Goal: Information Seeking & Learning: Find specific fact

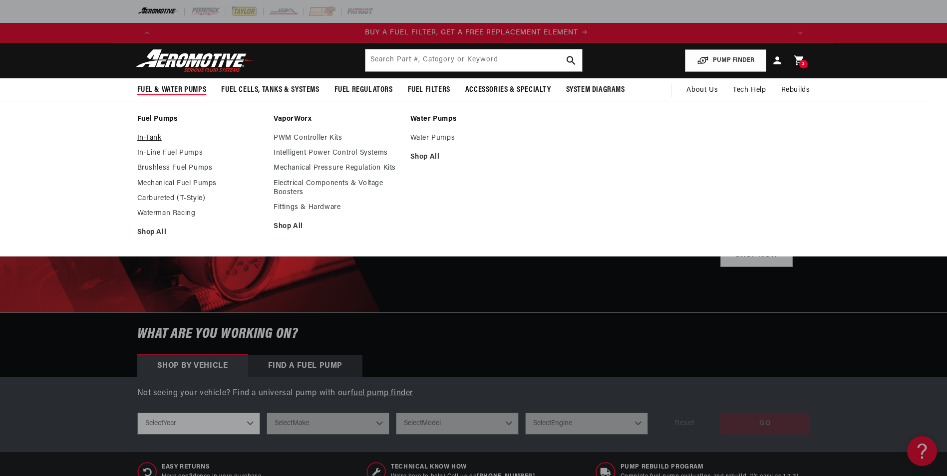
scroll to position [0, 633]
click at [162, 155] on link "In-Line Fuel Pumps" at bounding box center [200, 153] width 127 height 9
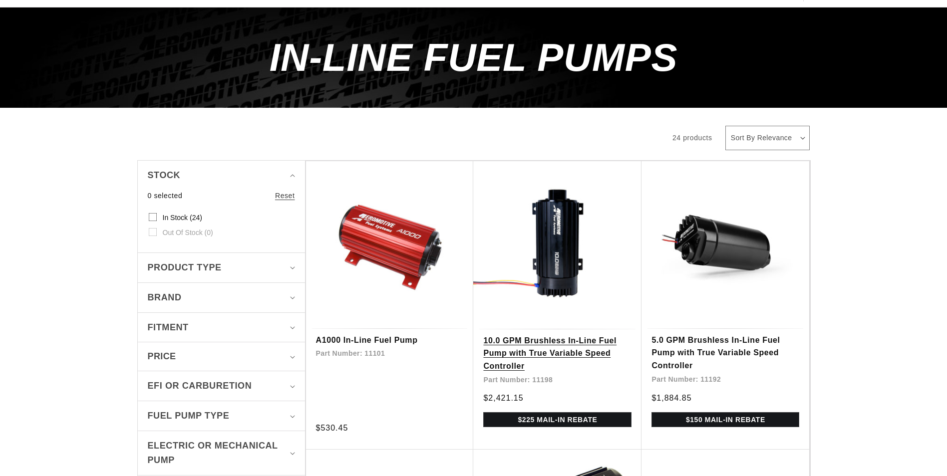
scroll to position [100, 0]
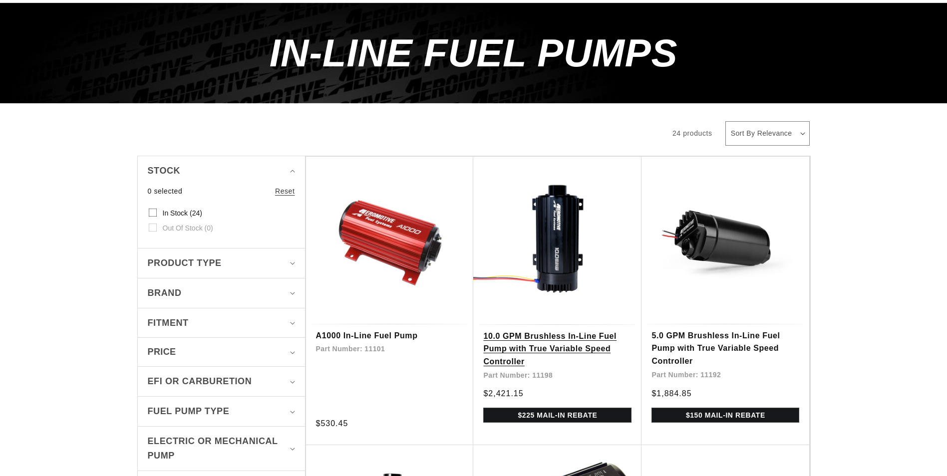
click at [560, 364] on link "10.0 GPM Brushless In-Line Fuel Pump with True Variable Speed Controller" at bounding box center [557, 349] width 148 height 38
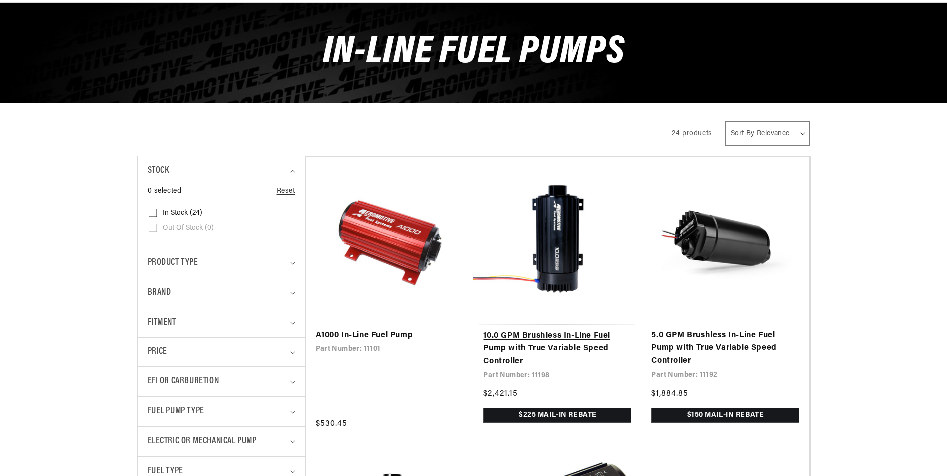
scroll to position [0, 0]
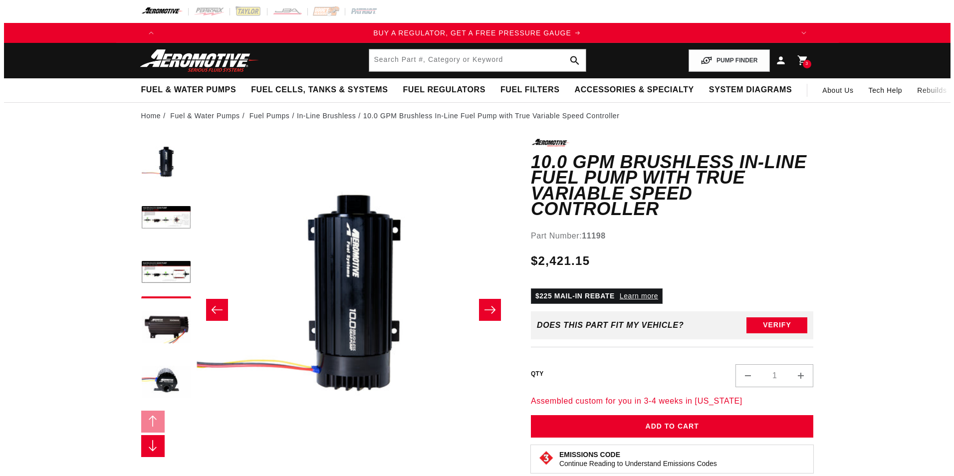
scroll to position [0, 630]
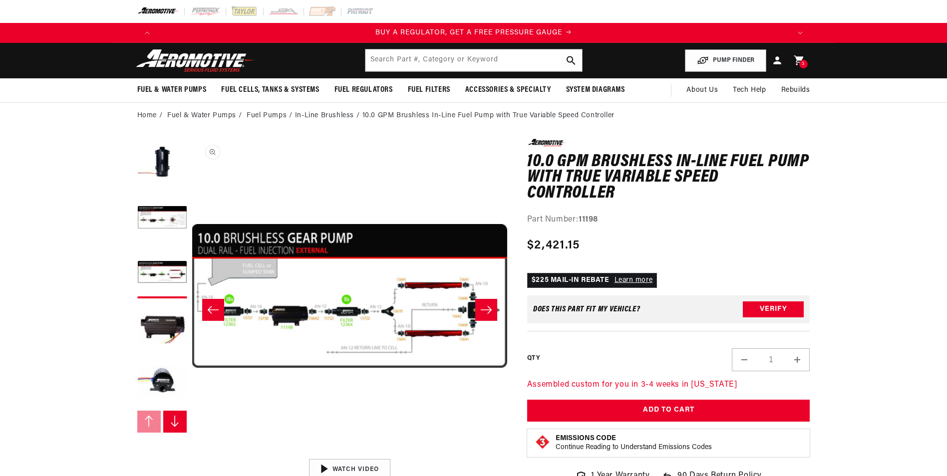
click at [192, 454] on button "Open media 3 in modal" at bounding box center [192, 454] width 0 height 0
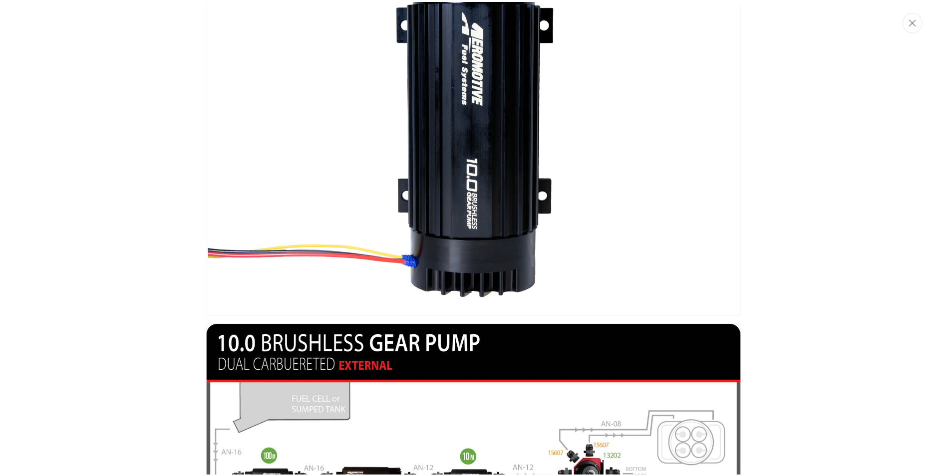
scroll to position [0, 0]
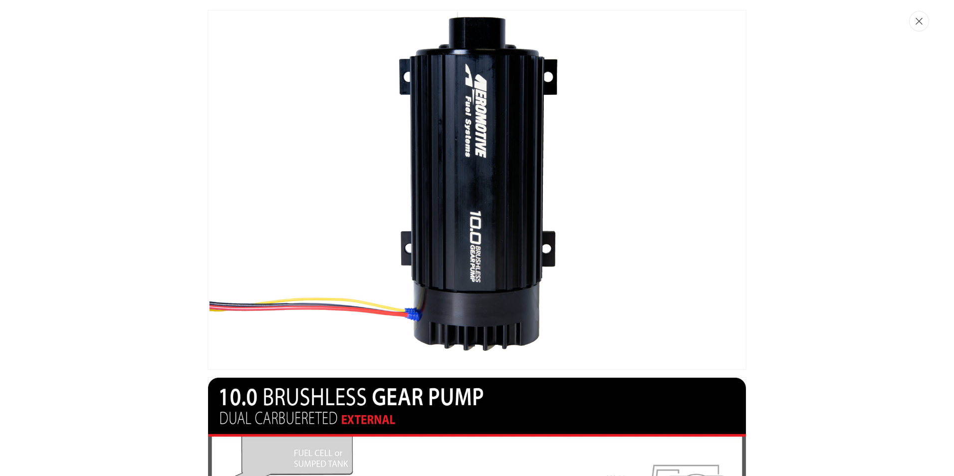
click at [923, 27] on button "Close" at bounding box center [919, 21] width 20 height 20
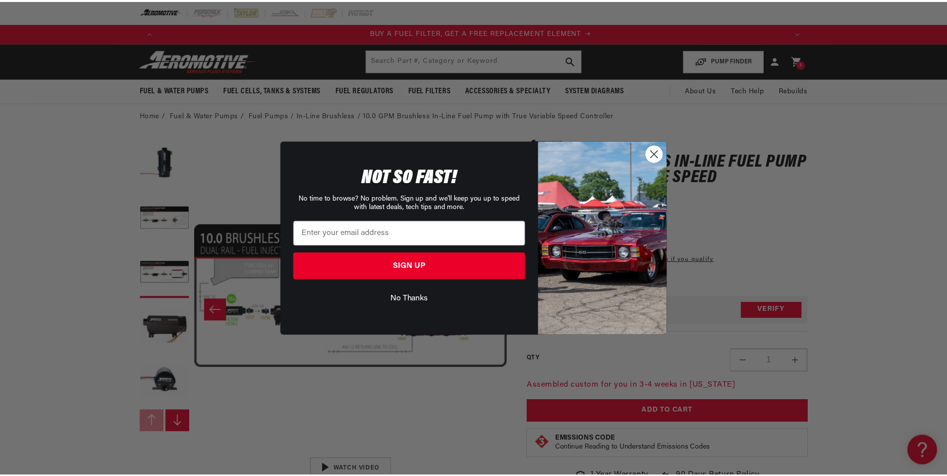
scroll to position [0, 633]
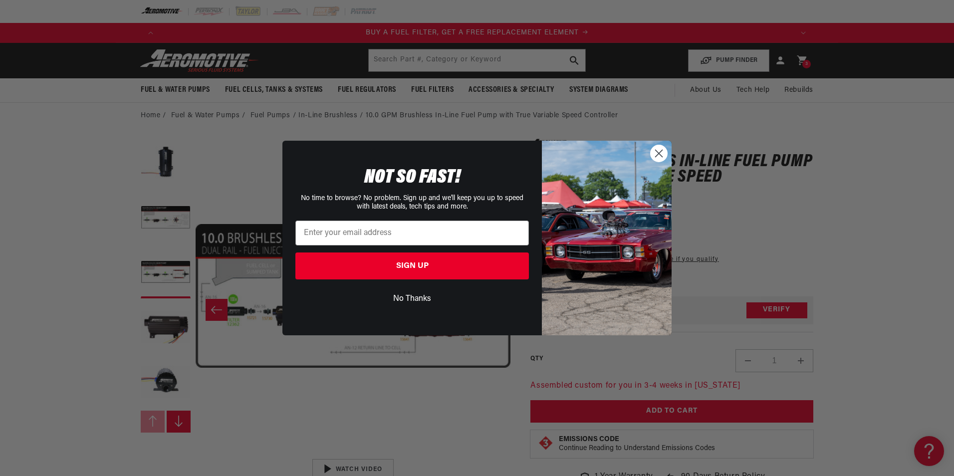
click at [647, 153] on img "POPUP Form" at bounding box center [607, 238] width 130 height 195
click at [654, 151] on circle "Close dialog" at bounding box center [659, 153] width 16 height 16
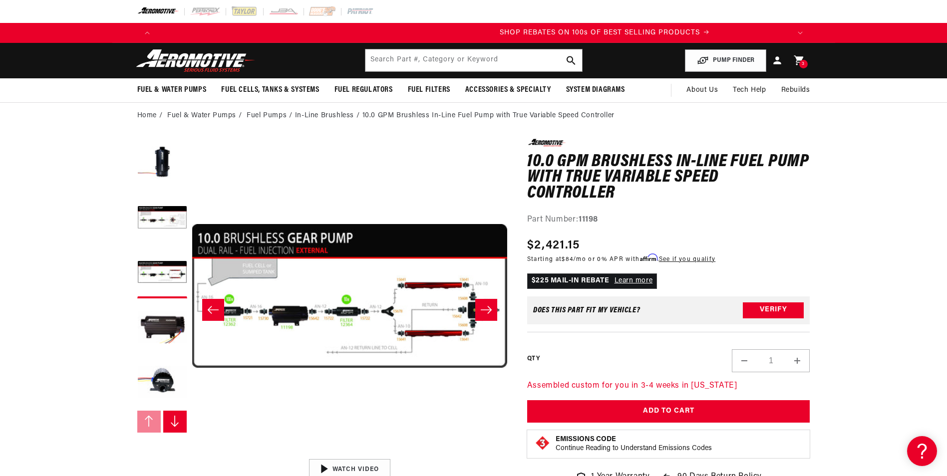
click at [192, 454] on button "Open media 3 in modal" at bounding box center [192, 454] width 0 height 0
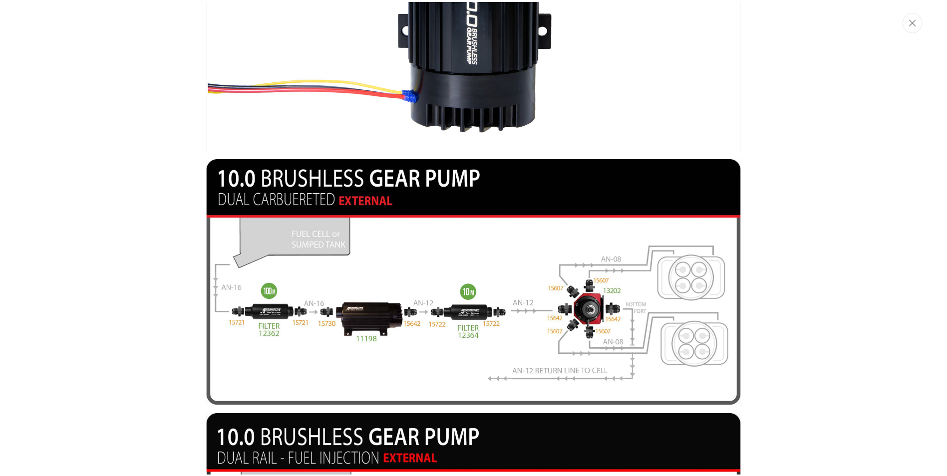
scroll to position [0, 0]
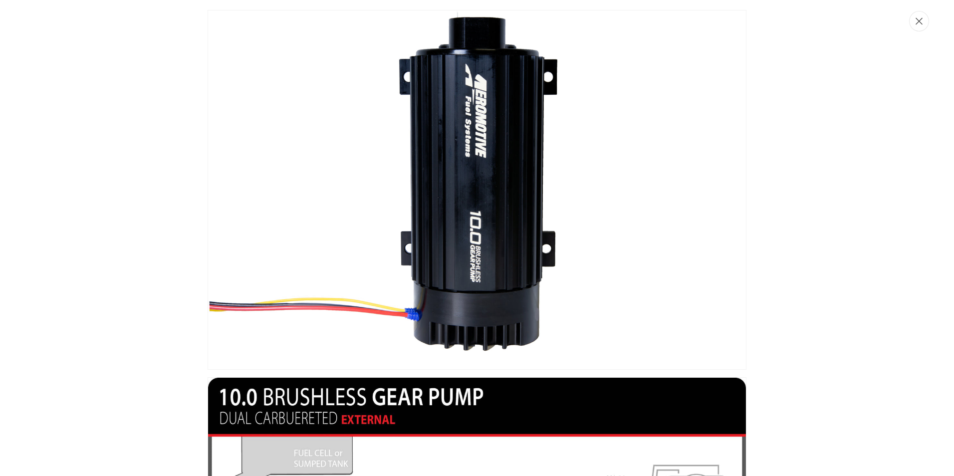
click at [922, 29] on button "Close" at bounding box center [919, 21] width 20 height 20
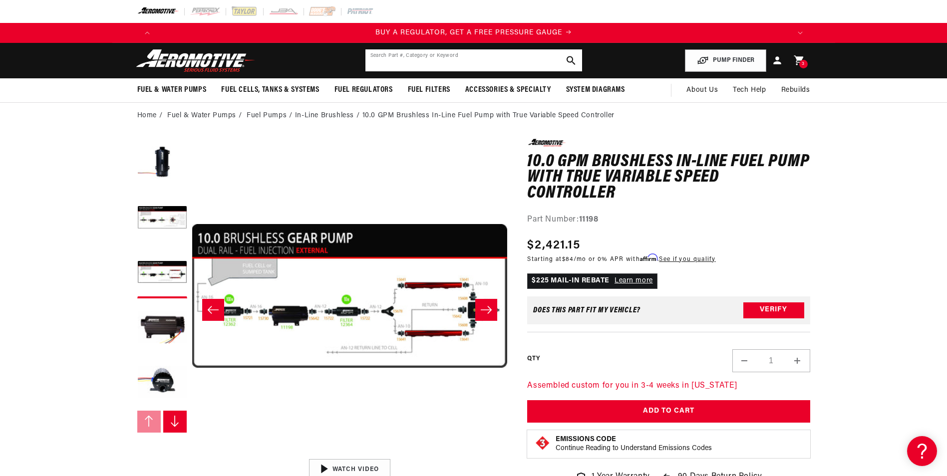
click at [393, 64] on input "text" at bounding box center [473, 60] width 217 height 22
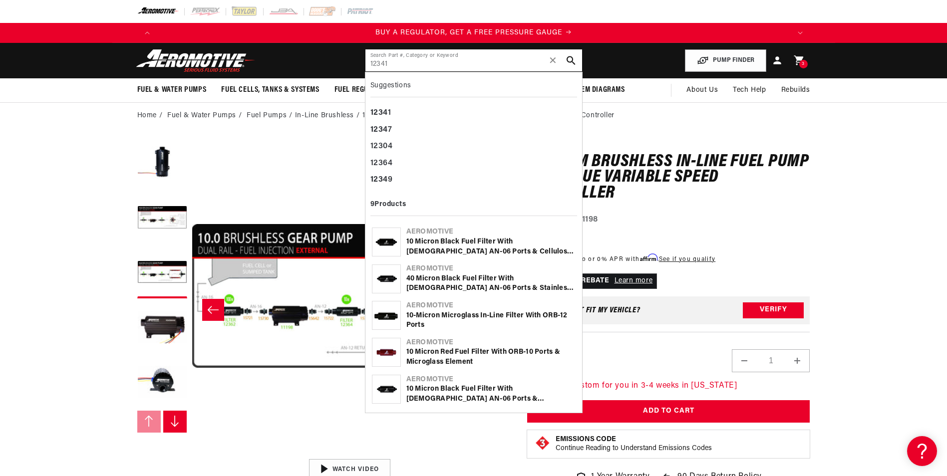
type input "12341"
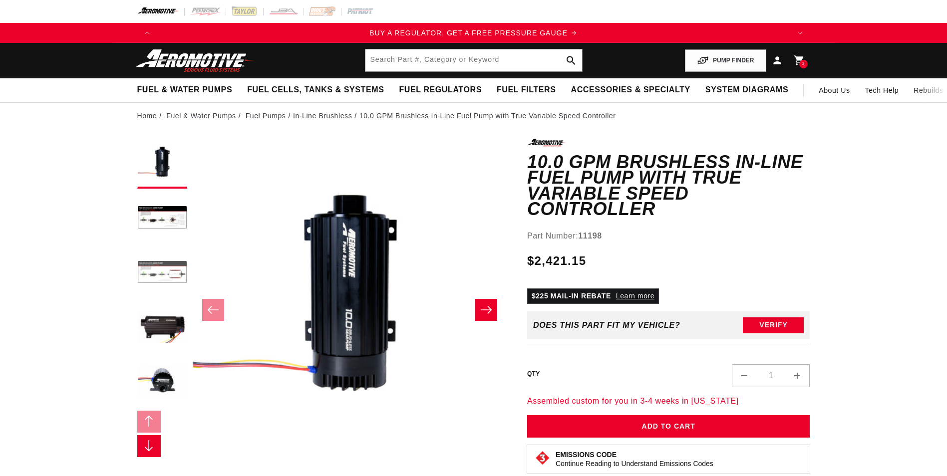
click at [158, 279] on button "Load image 3 in gallery view" at bounding box center [162, 274] width 50 height 50
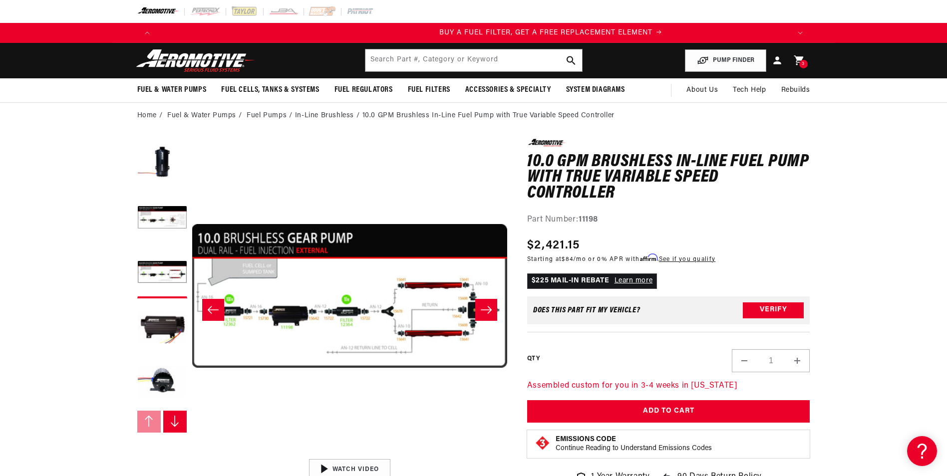
scroll to position [0, 633]
click at [448, 56] on input "text" at bounding box center [473, 60] width 217 height 22
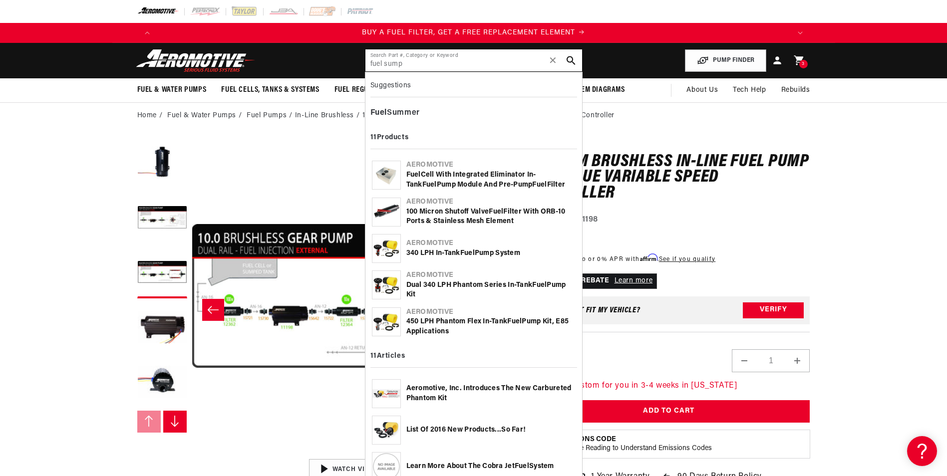
type input "fuel sump"
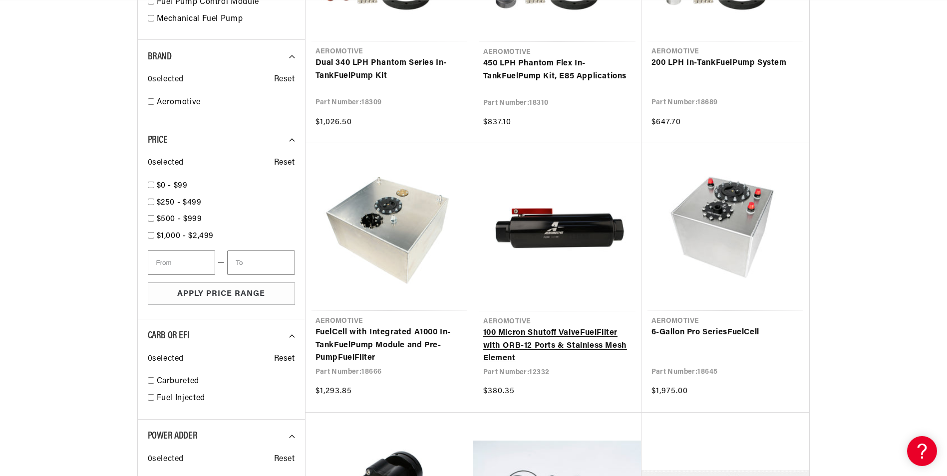
scroll to position [0, 1044]
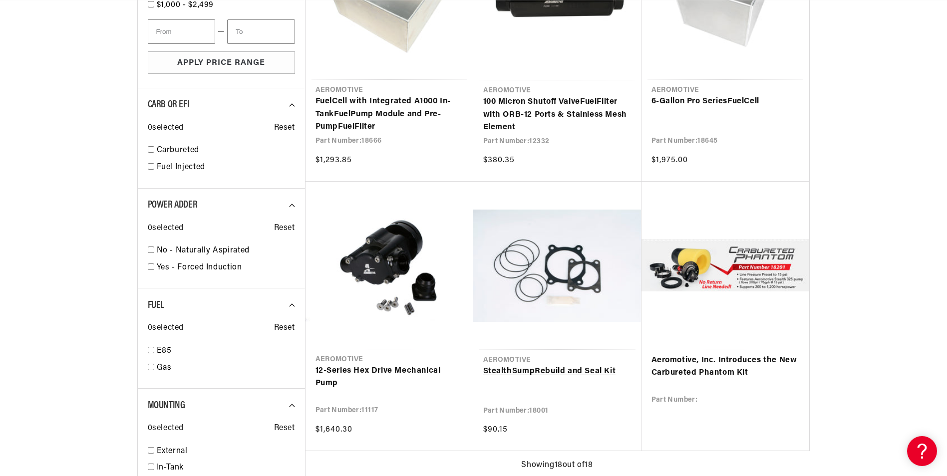
scroll to position [0, 1266]
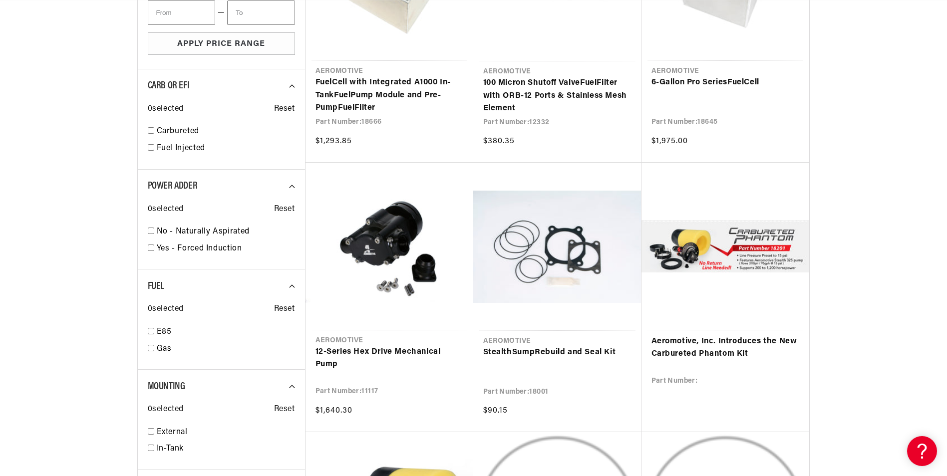
scroll to position [809, 0]
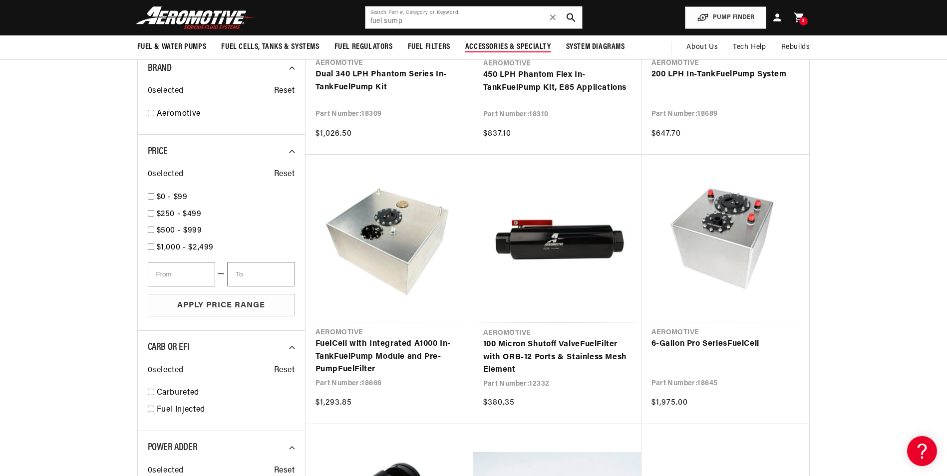
scroll to position [559, 0]
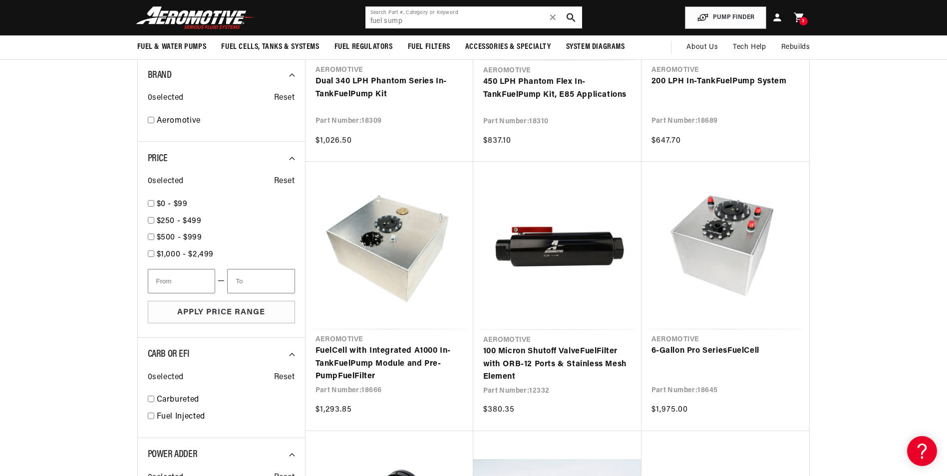
click at [451, 24] on input "fuel sump" at bounding box center [473, 17] width 217 height 22
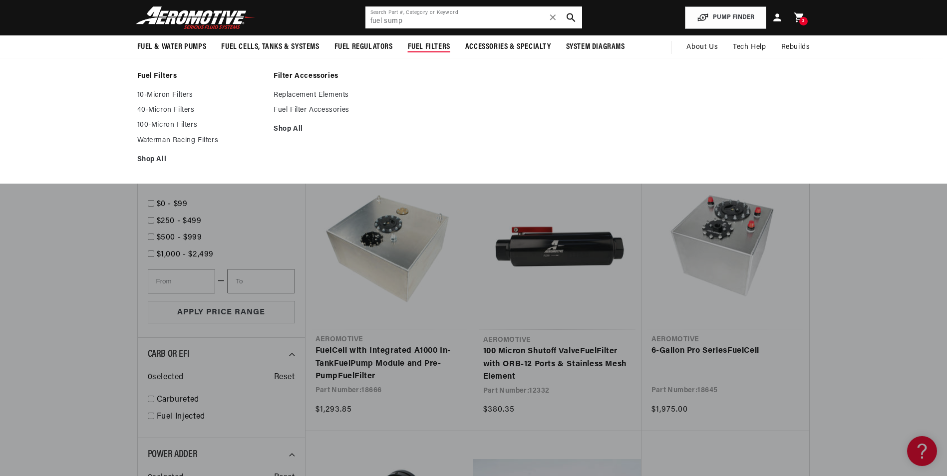
scroll to position [0, 1899]
type input "10.0"
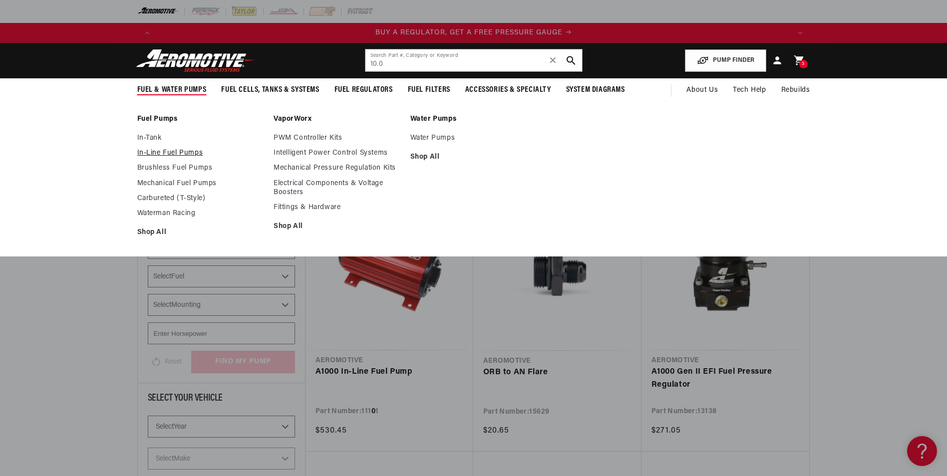
click at [170, 150] on link "In-Line Fuel Pumps" at bounding box center [200, 153] width 127 height 9
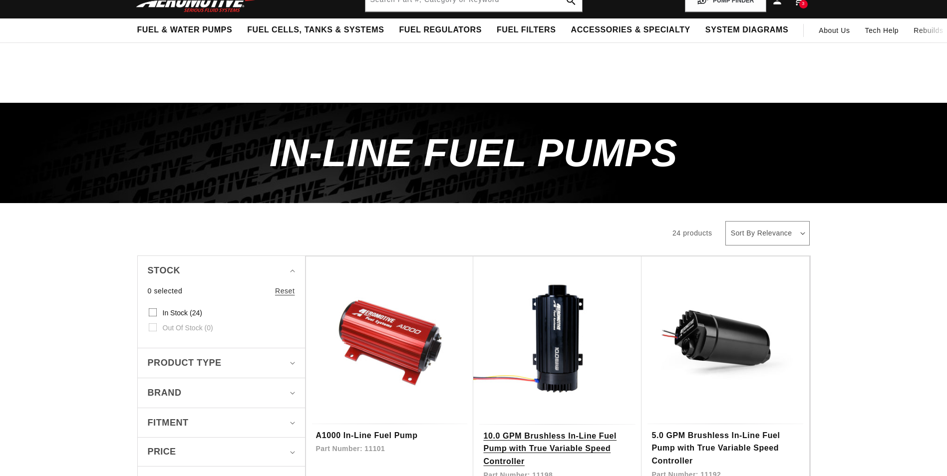
click at [497, 430] on link "10.0 GPM Brushless In-Line Fuel Pump with True Variable Speed Controller" at bounding box center [557, 449] width 148 height 38
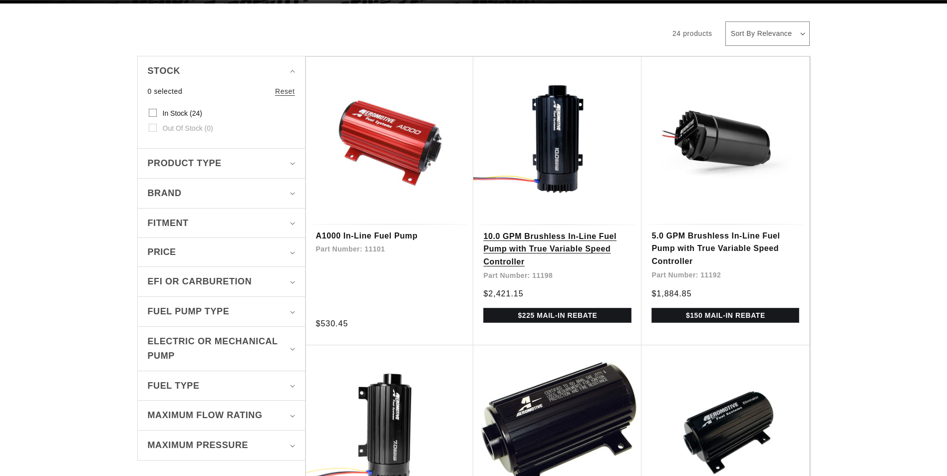
scroll to position [200, 0]
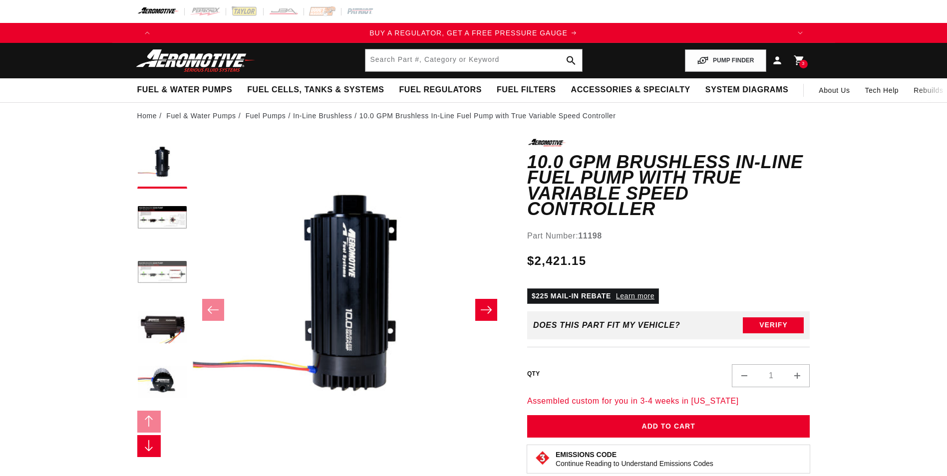
click at [169, 276] on button "Load image 3 in gallery view" at bounding box center [162, 274] width 50 height 50
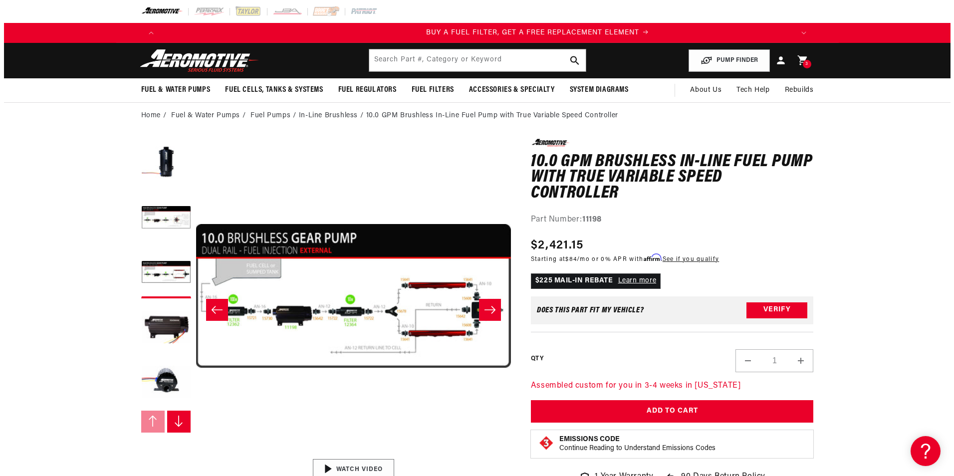
scroll to position [0, 633]
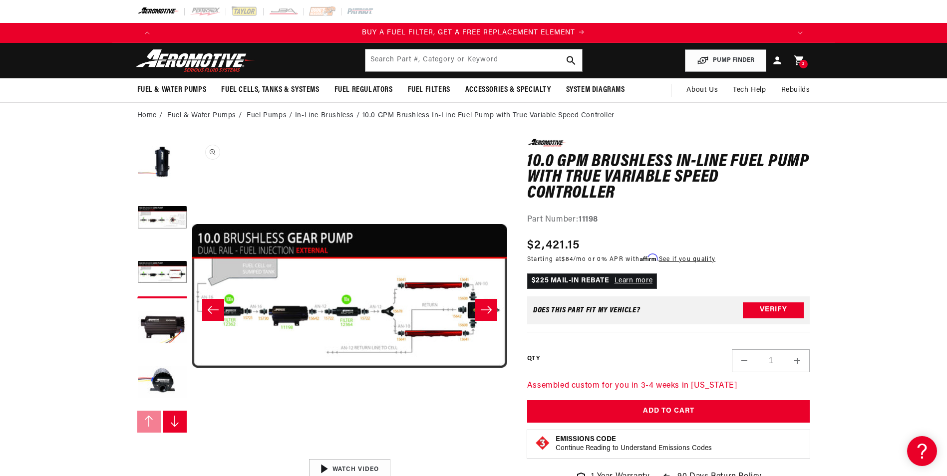
click at [192, 454] on button "Open media 3 in modal" at bounding box center [192, 454] width 0 height 0
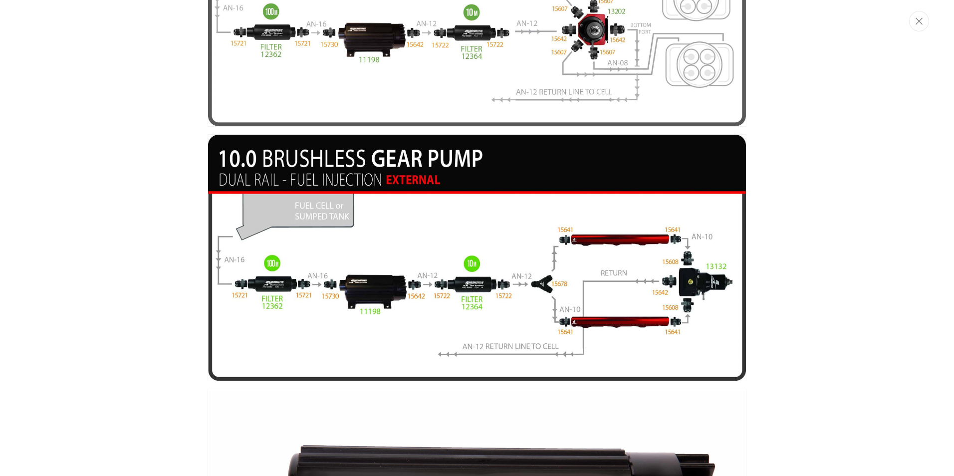
scroll to position [0, 202]
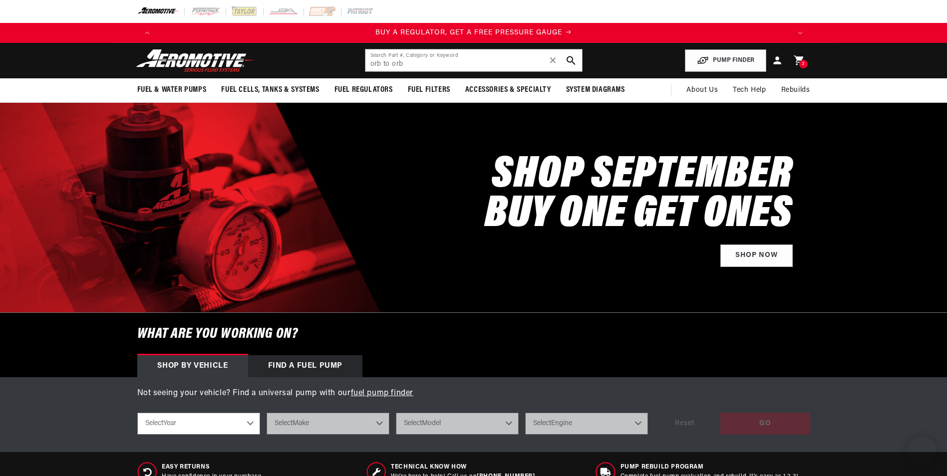
type input "orb to orb"
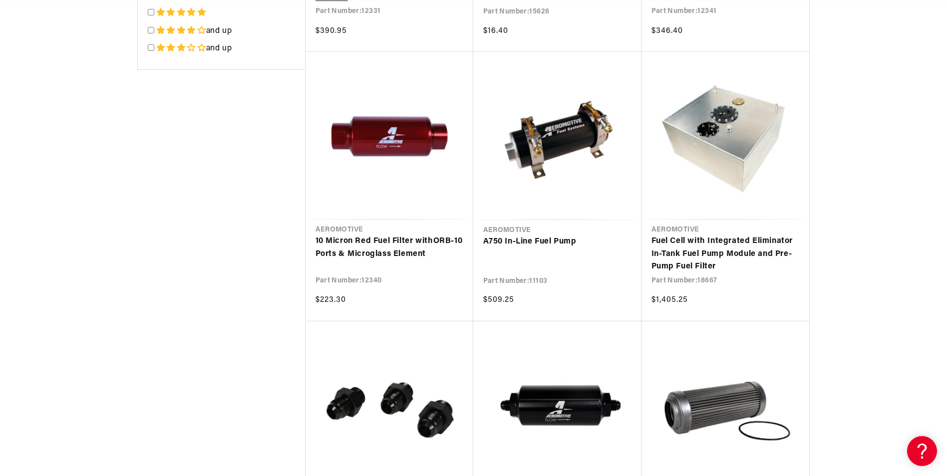
scroll to position [0, 351]
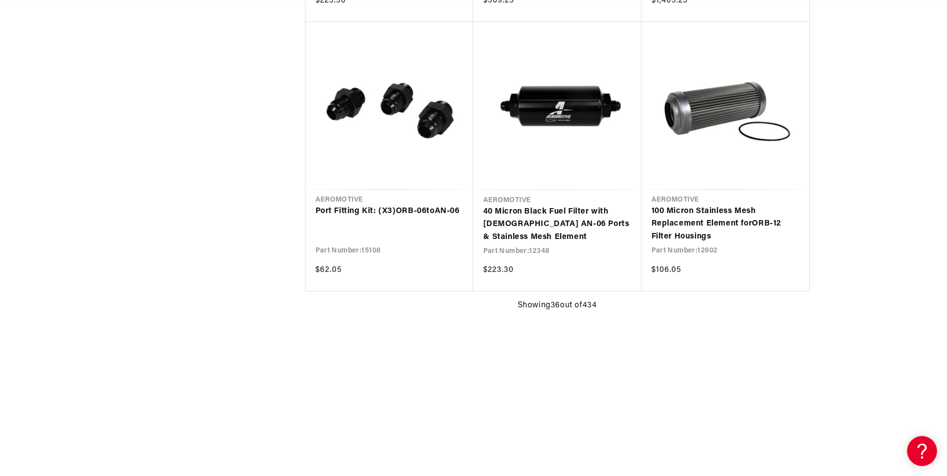
scroll to position [0, 633]
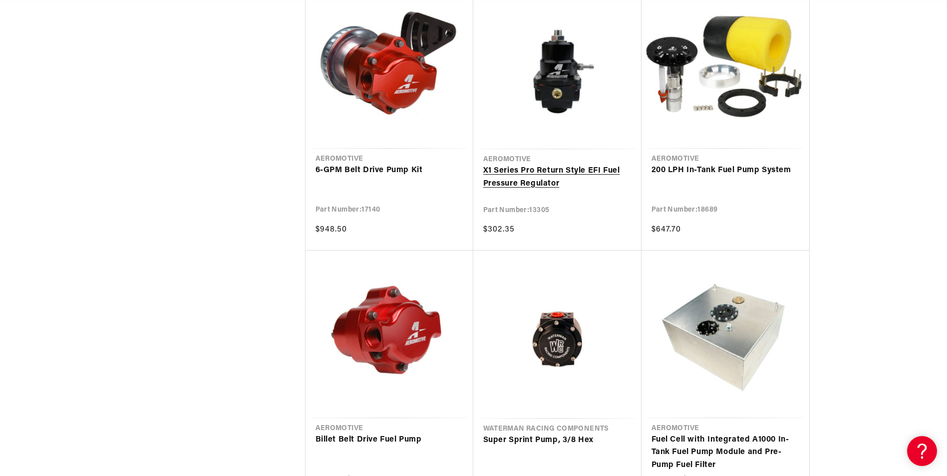
scroll to position [0, 1266]
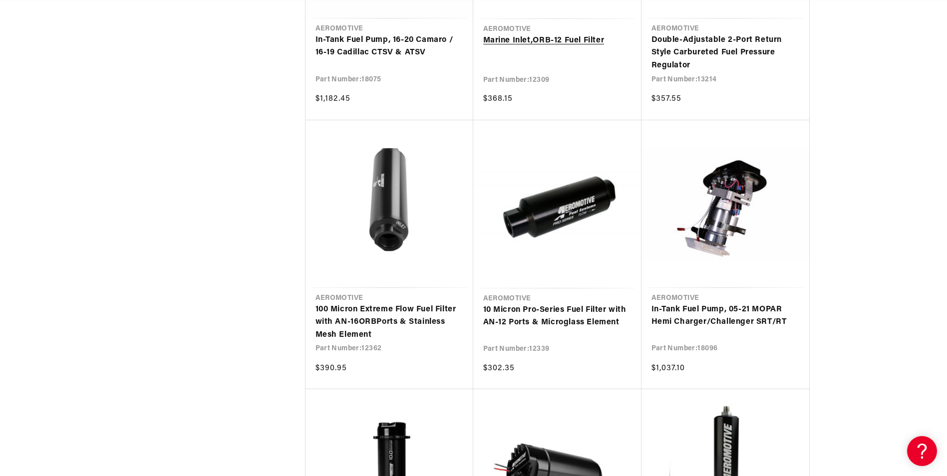
scroll to position [0, 1821]
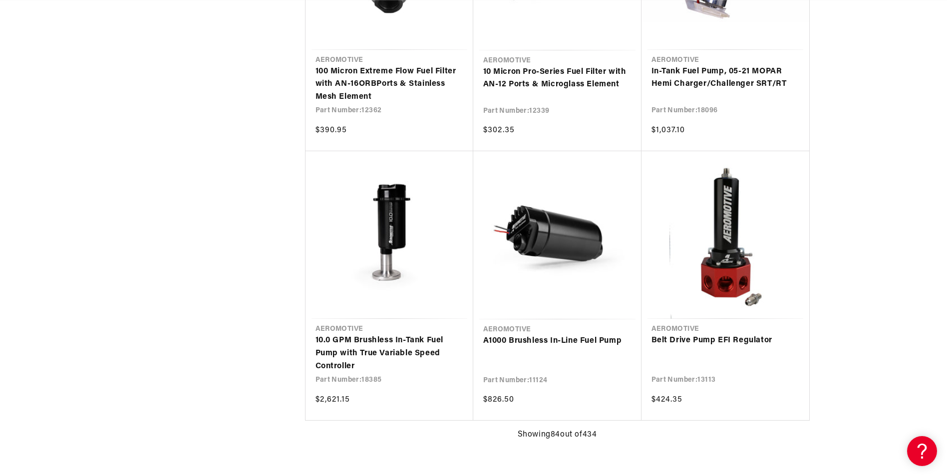
scroll to position [0, 1899]
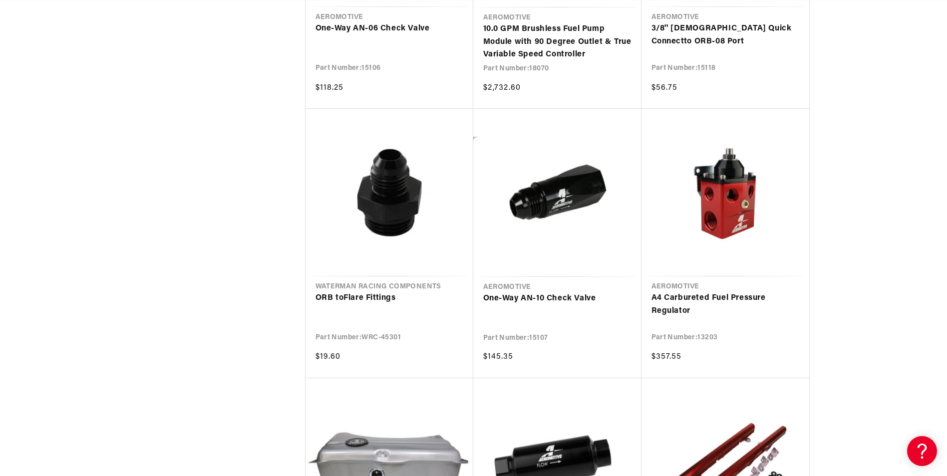
scroll to position [9284, 0]
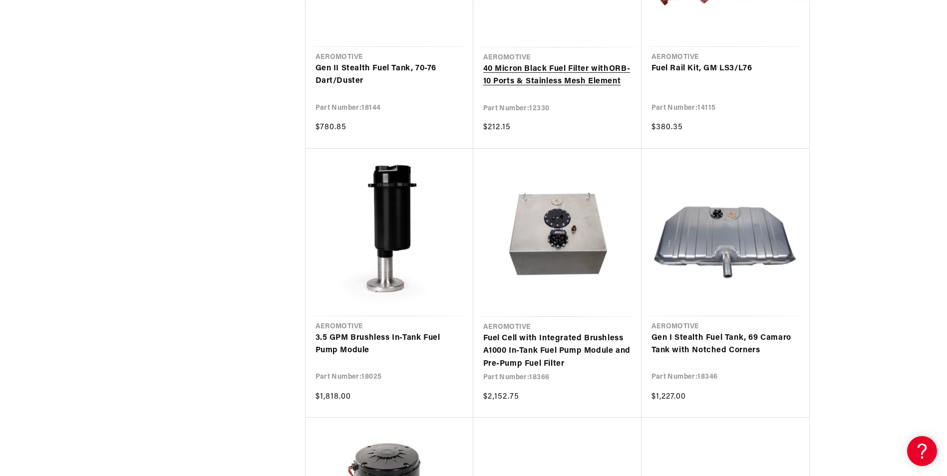
scroll to position [0, 633]
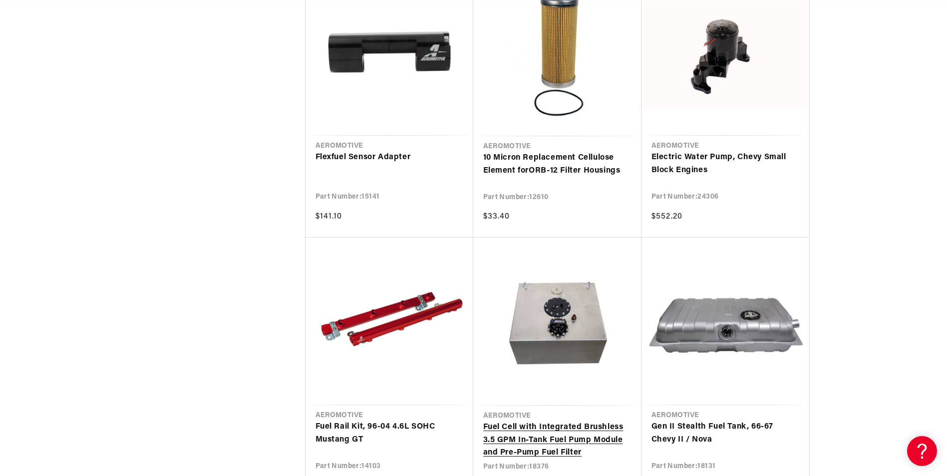
scroll to position [0, 808]
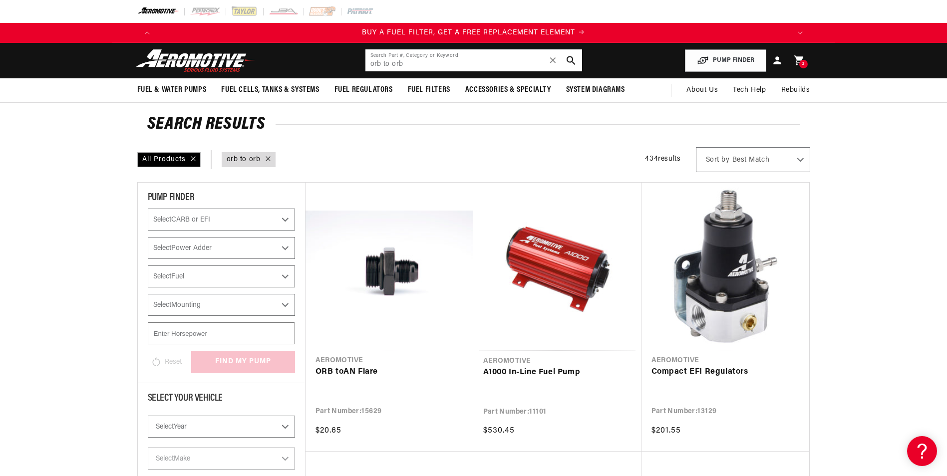
click at [413, 58] on input "orb to orb" at bounding box center [473, 60] width 217 height 22
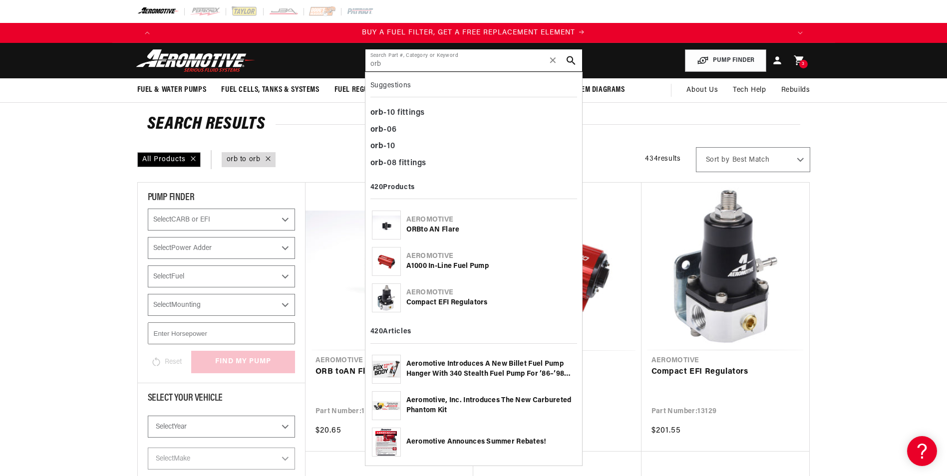
type input "orb"
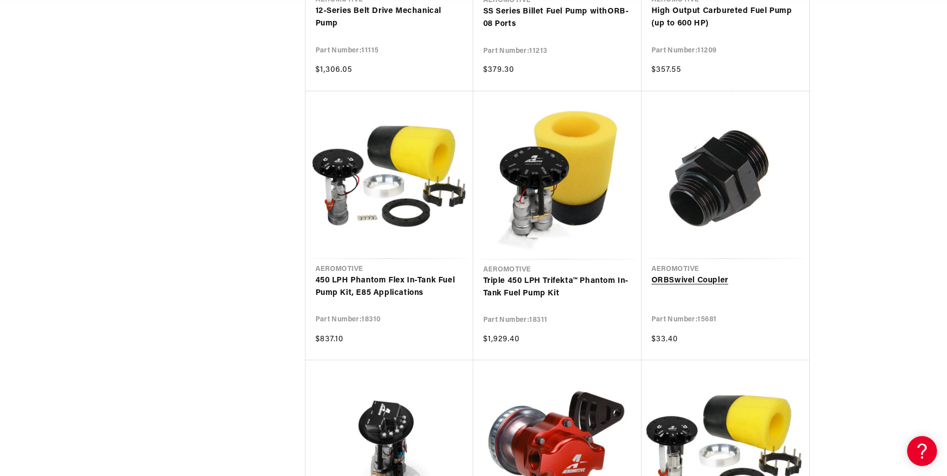
click at [704, 274] on link "ORB Swivel Coupler" at bounding box center [725, 280] width 148 height 13
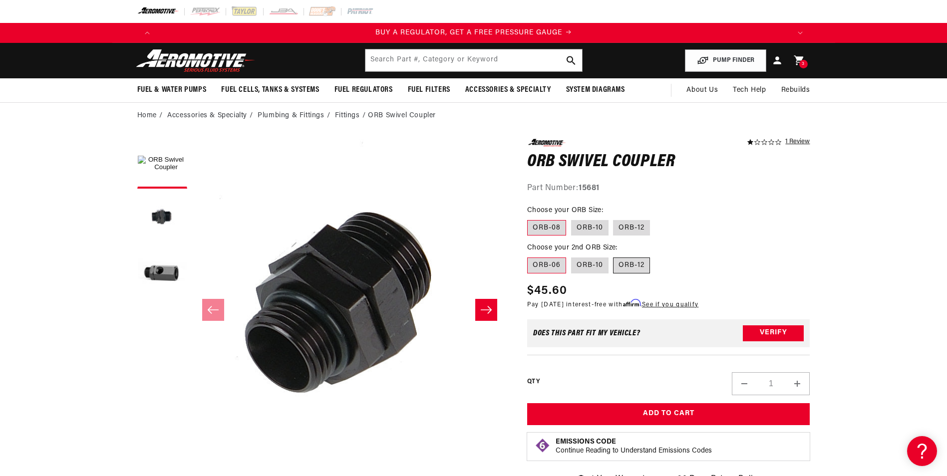
click at [633, 264] on label "ORB-12" at bounding box center [631, 266] width 37 height 16
click at [614, 256] on input "ORB-12" at bounding box center [613, 256] width 0 height 0
radio input "true"
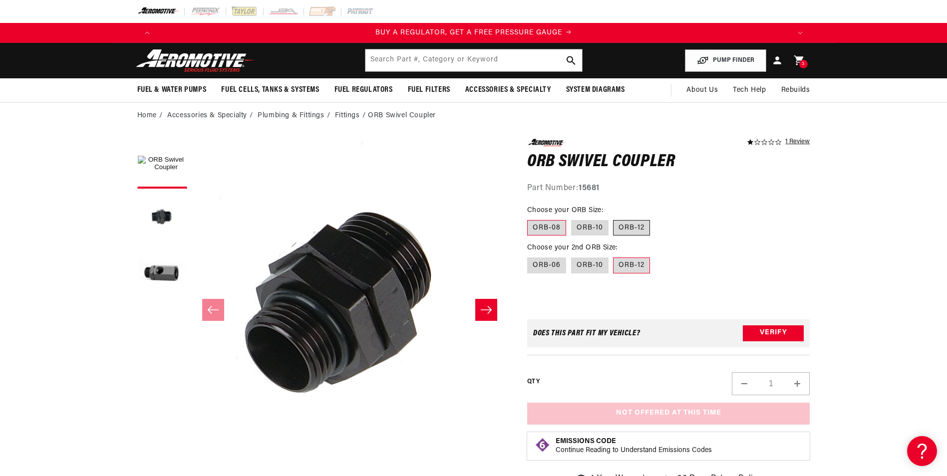
click at [637, 231] on label "ORB-12" at bounding box center [631, 228] width 37 height 16
click at [614, 219] on input "ORB-12" at bounding box center [613, 218] width 0 height 0
radio input "true"
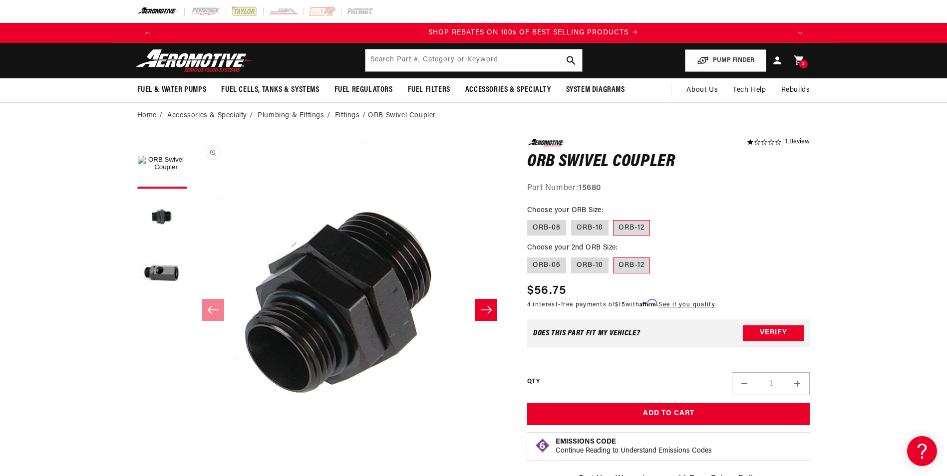
scroll to position [0, 1266]
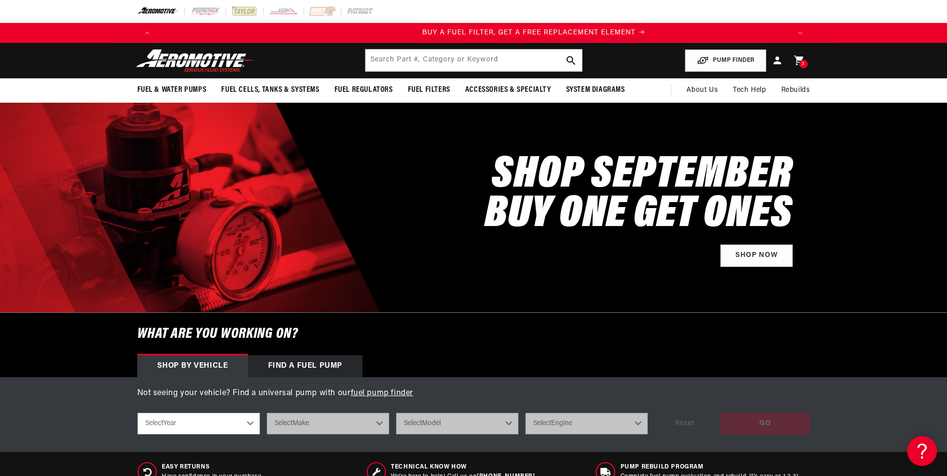
scroll to position [0, 633]
click at [394, 61] on input "text" at bounding box center [473, 60] width 217 height 22
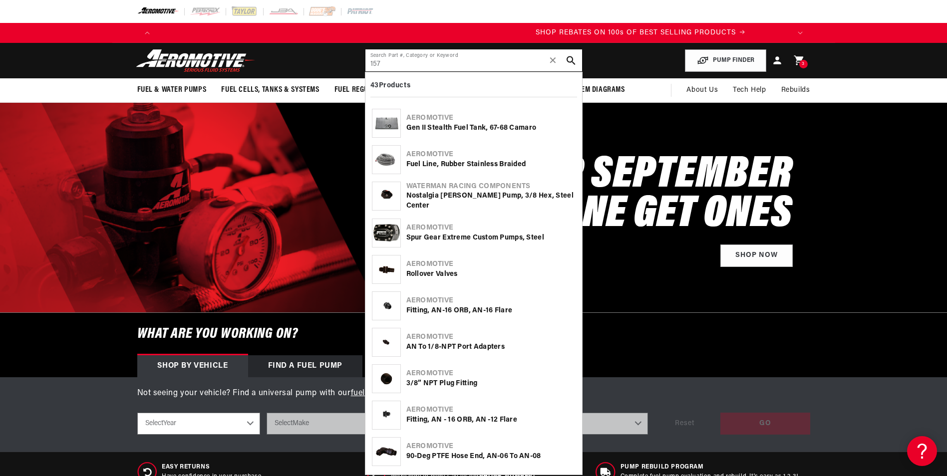
scroll to position [0, 1266]
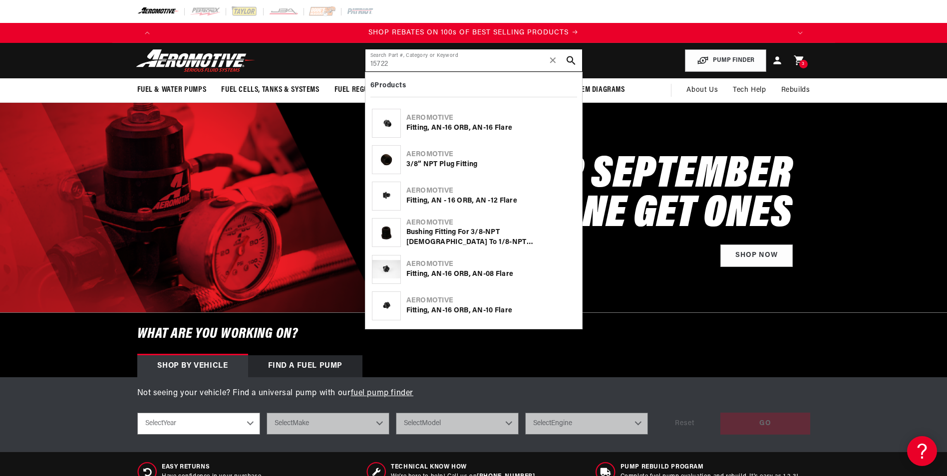
type input "15722"
